Goal: Transaction & Acquisition: Purchase product/service

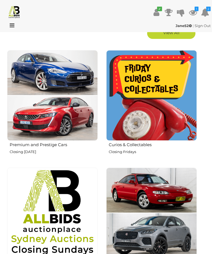
scroll to position [226, 0]
click at [153, 146] on h2 "Curios & Collectables" at bounding box center [153, 144] width 88 height 6
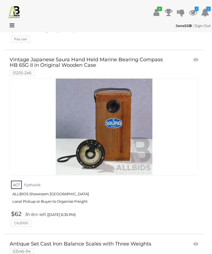
scroll to position [1113, 0]
click at [192, 57] on link at bounding box center [195, 59] width 9 height 8
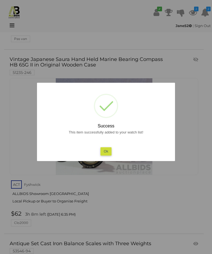
click at [107, 155] on button "Ok" at bounding box center [105, 151] width 11 height 8
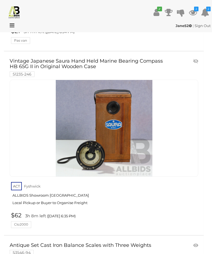
scroll to position [1111, 0]
click at [115, 139] on img at bounding box center [104, 128] width 96 height 96
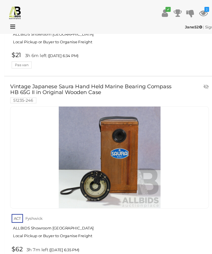
scroll to position [1088, 0]
